Goal: Information Seeking & Learning: Learn about a topic

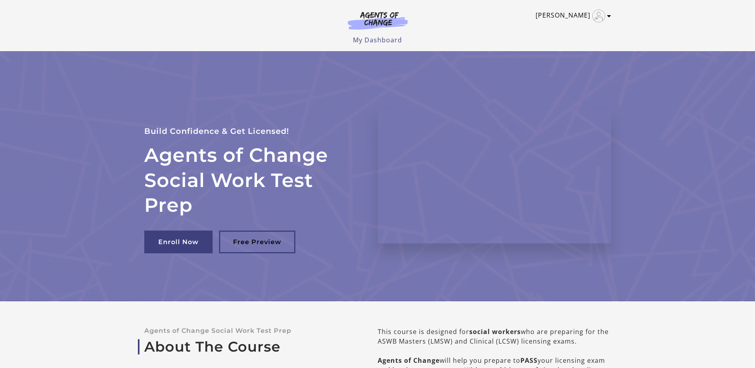
click at [571, 17] on link "Charles W" at bounding box center [571, 16] width 72 height 13
click at [569, 31] on link "My Account" at bounding box center [578, 29] width 70 height 14
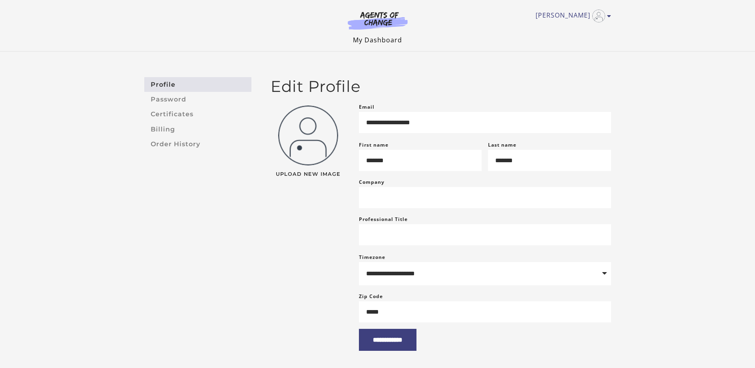
click at [368, 41] on link "My Dashboard" at bounding box center [377, 40] width 49 height 9
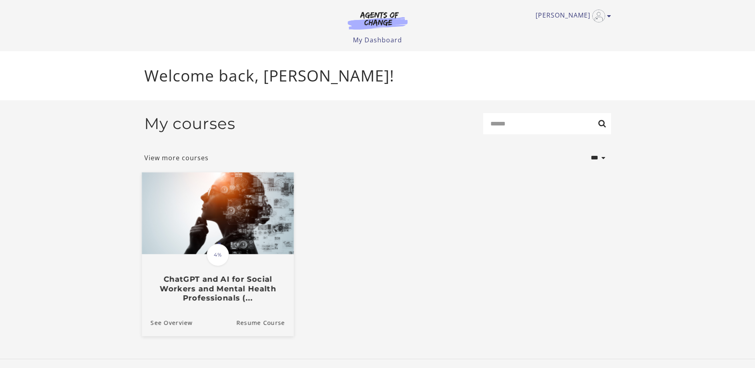
click at [229, 211] on img at bounding box center [217, 213] width 152 height 82
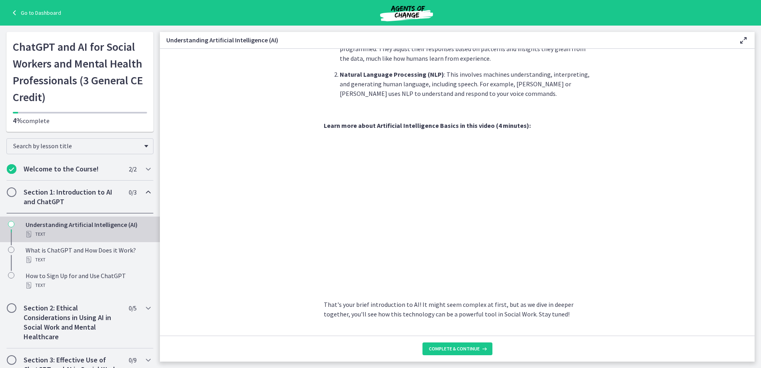
scroll to position [300, 0]
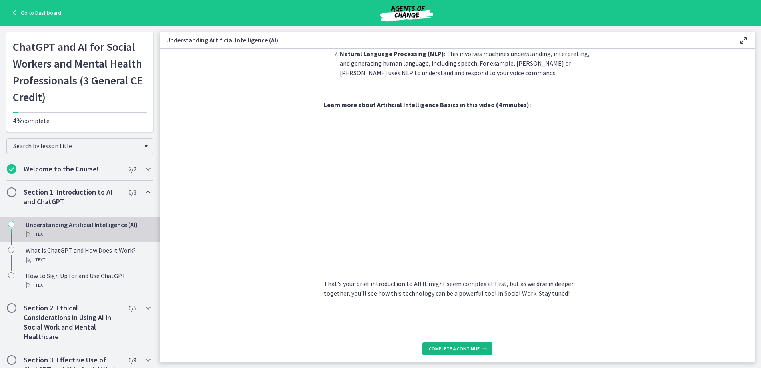
click at [448, 344] on button "Complete & continue" at bounding box center [457, 348] width 70 height 13
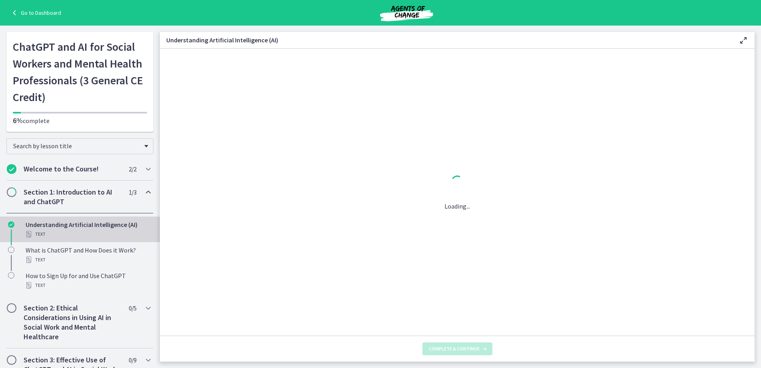
scroll to position [0, 0]
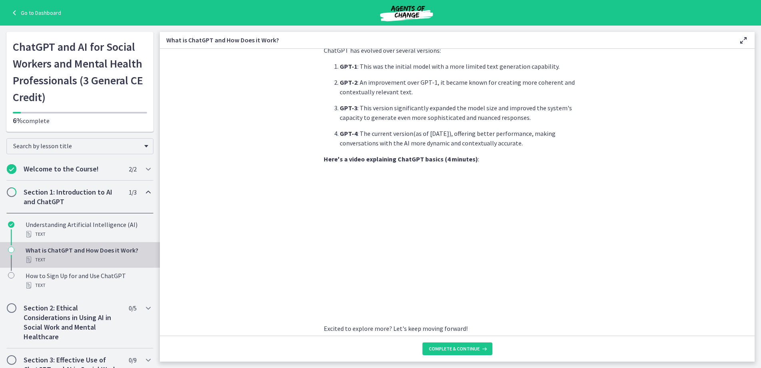
scroll to position [345, 0]
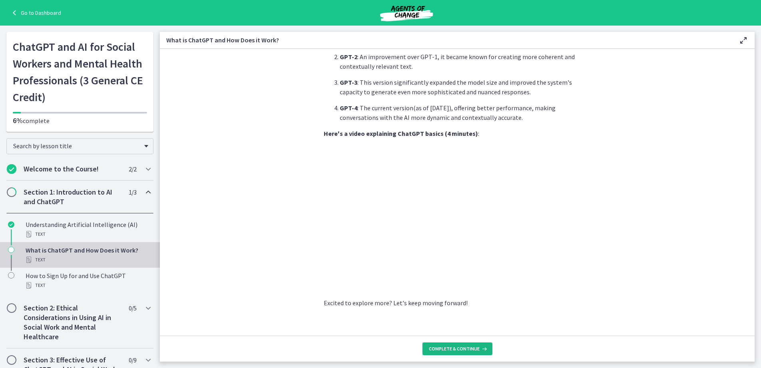
click at [449, 353] on button "Complete & continue" at bounding box center [457, 348] width 70 height 13
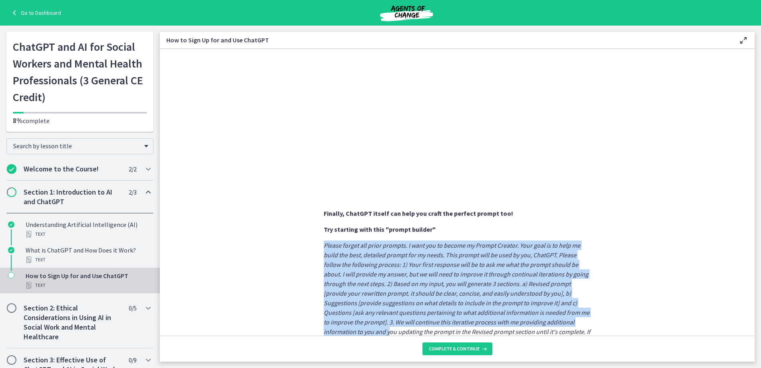
scroll to position [383, 0]
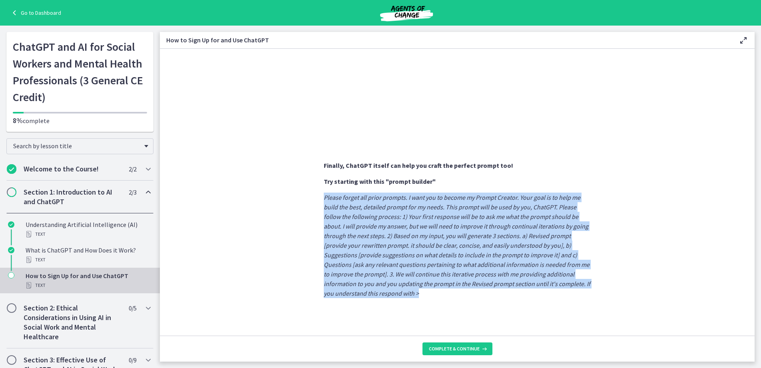
drag, startPoint x: 316, startPoint y: 260, endPoint x: 422, endPoint y: 294, distance: 111.2
click at [422, 294] on section "Sign Up : Visit OpenAI's website , click on the 'Sign Up' button, and fill in y…" at bounding box center [457, 192] width 595 height 287
copy em "Please forget all prior prompts. I want you to become my Prompt Creator. Your g…"
click at [447, 351] on span "Complete & continue" at bounding box center [454, 349] width 51 height 6
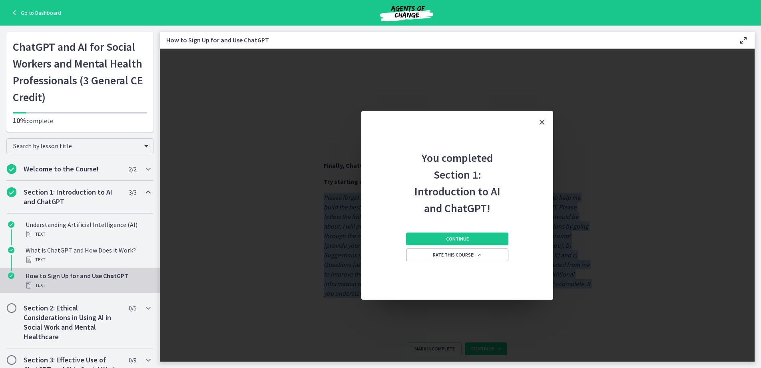
click at [542, 122] on icon "Close" at bounding box center [542, 122] width 10 height 10
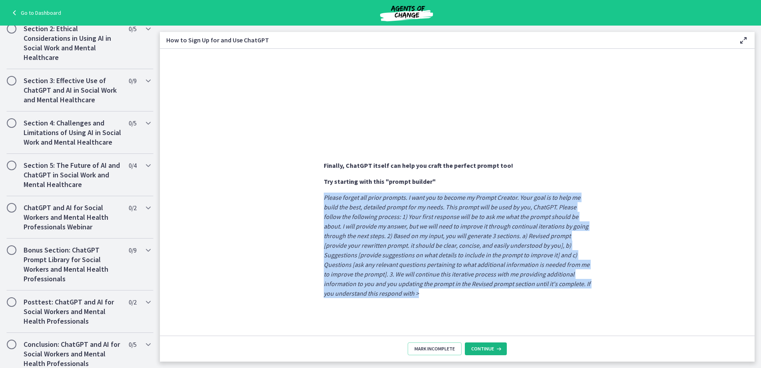
click at [485, 347] on span "Continue" at bounding box center [482, 349] width 23 height 6
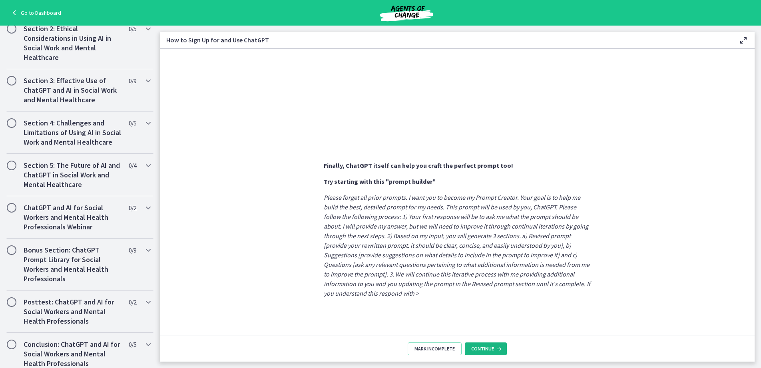
scroll to position [0, 0]
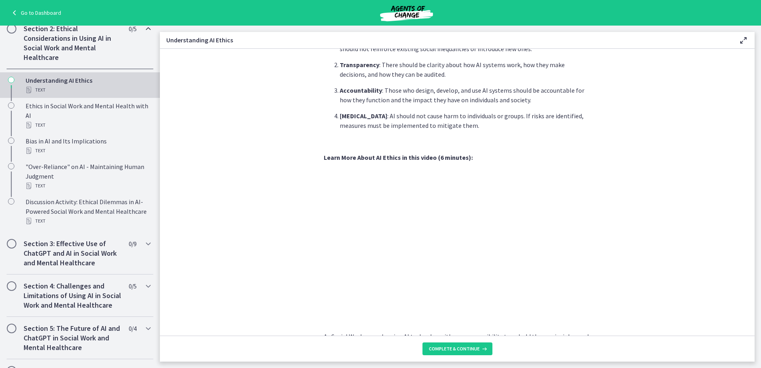
scroll to position [352, 0]
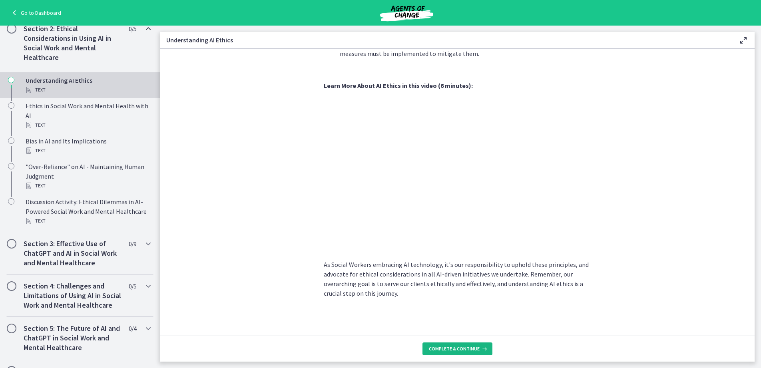
click at [461, 349] on span "Complete & continue" at bounding box center [454, 349] width 51 height 6
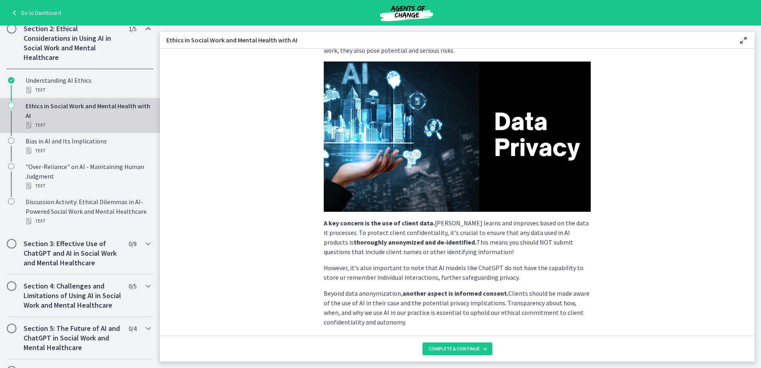
scroll to position [154, 0]
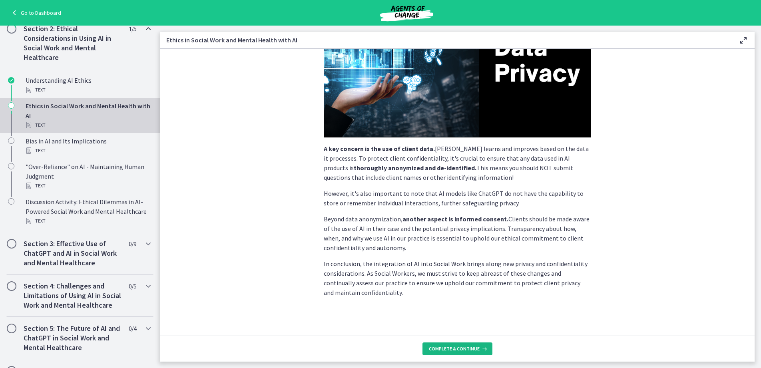
click at [450, 345] on button "Complete & continue" at bounding box center [457, 348] width 70 height 13
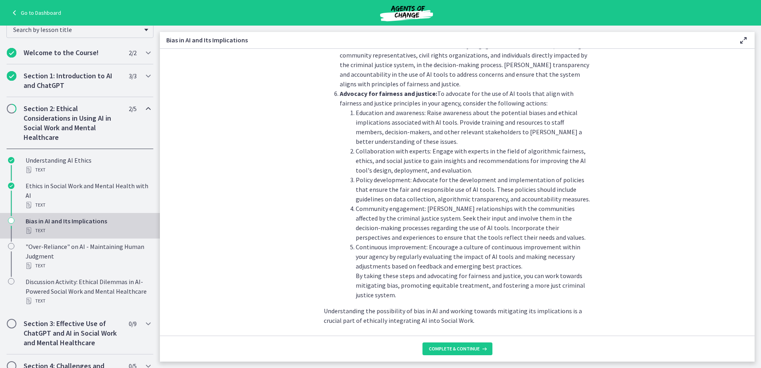
scroll to position [847, 0]
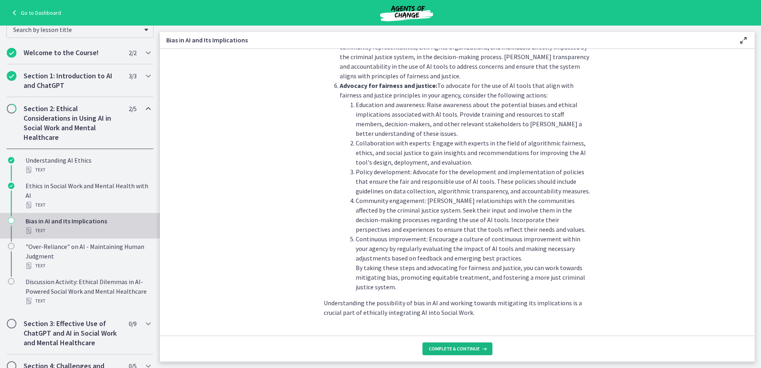
click at [446, 350] on span "Complete & continue" at bounding box center [454, 349] width 51 height 6
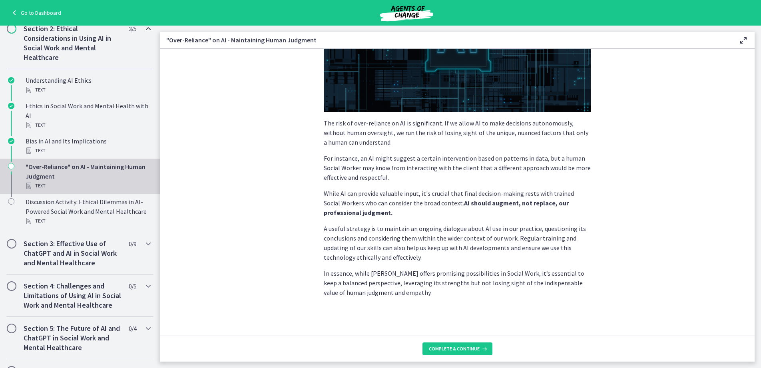
scroll to position [70, 0]
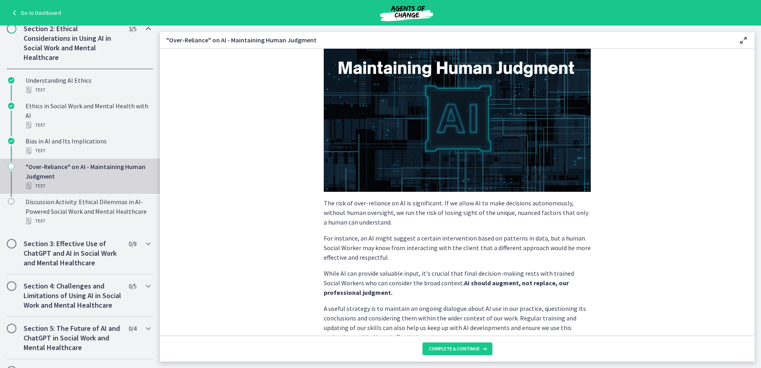
click at [455, 123] on img at bounding box center [457, 117] width 267 height 150
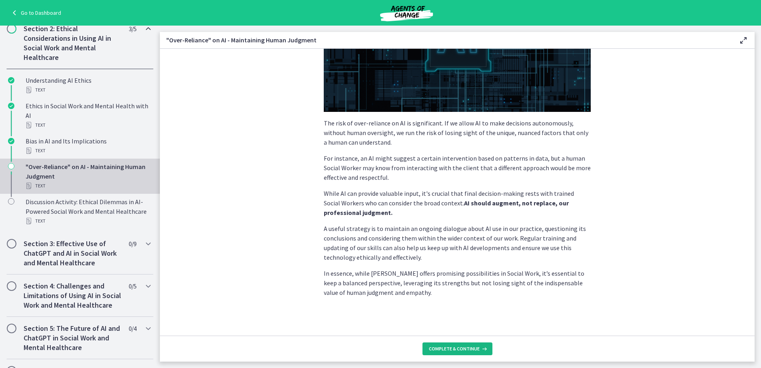
click at [453, 348] on span "Complete & continue" at bounding box center [454, 349] width 51 height 6
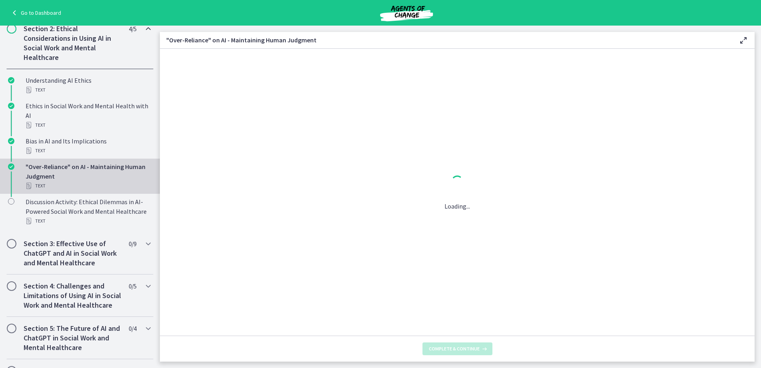
scroll to position [0, 0]
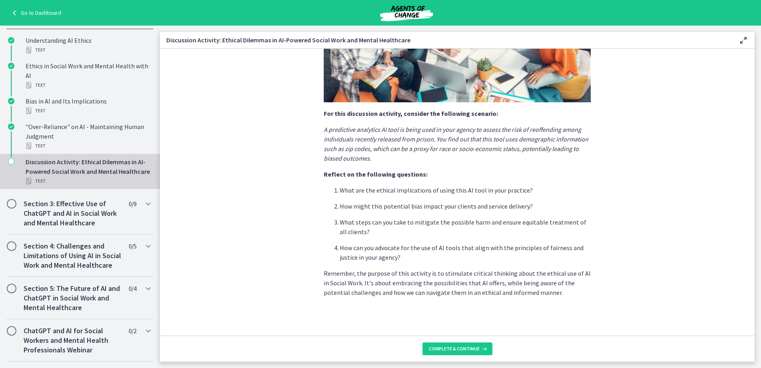
scroll to position [316, 0]
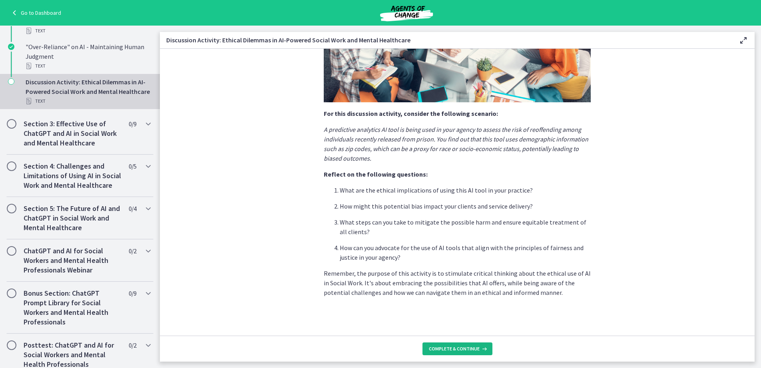
click at [457, 350] on span "Complete & continue" at bounding box center [454, 349] width 51 height 6
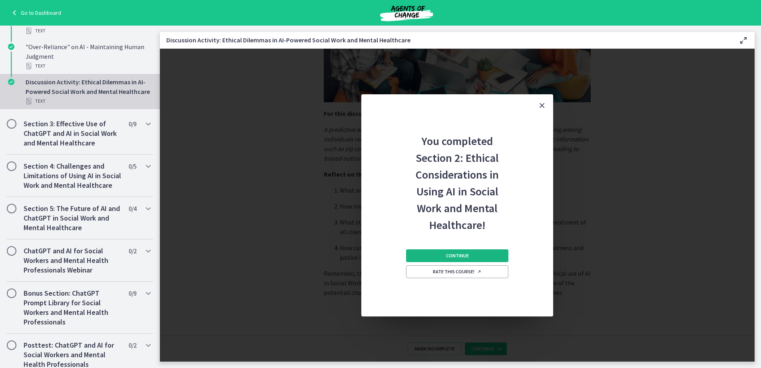
click at [474, 260] on button "Continue" at bounding box center [457, 255] width 102 height 13
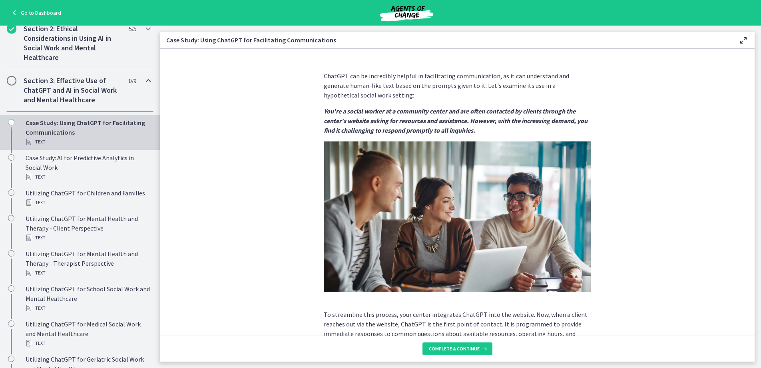
scroll to position [40, 0]
